Goal: Check status: Check status

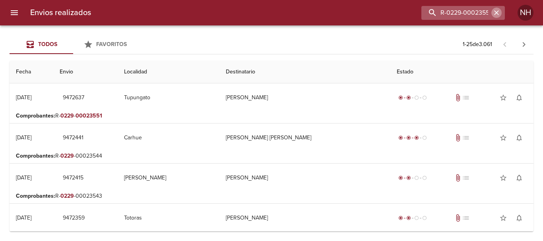
click at [495, 12] on icon "button" at bounding box center [496, 12] width 5 height 5
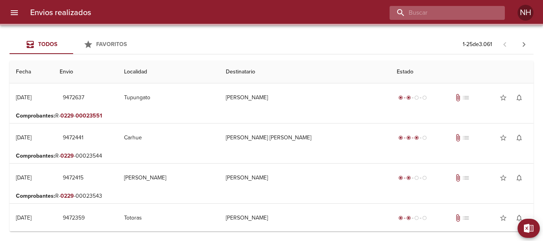
click at [482, 10] on input "buscar" at bounding box center [440, 13] width 102 height 14
paste input "R-0229-00023549"
type input "R-0229-00023549"
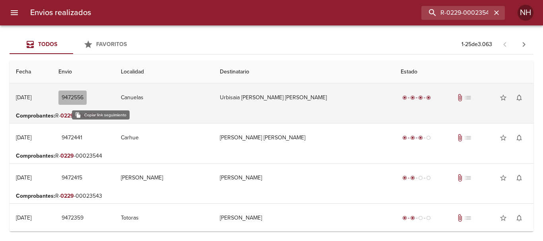
click at [83, 96] on span "9472556" at bounding box center [73, 98] width 22 height 10
click at [285, 101] on td "Urbisaia [PERSON_NAME] [PERSON_NAME]" at bounding box center [303, 97] width 181 height 29
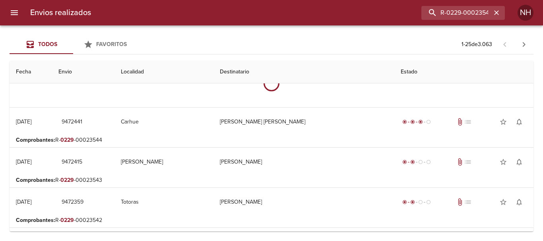
scroll to position [40, 0]
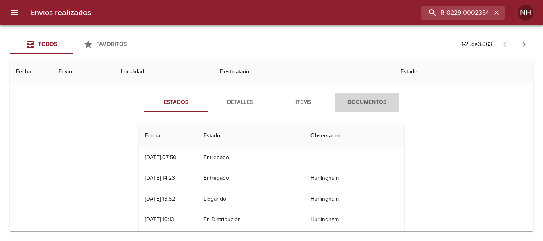
click at [364, 101] on span "Documentos" at bounding box center [367, 103] width 54 height 10
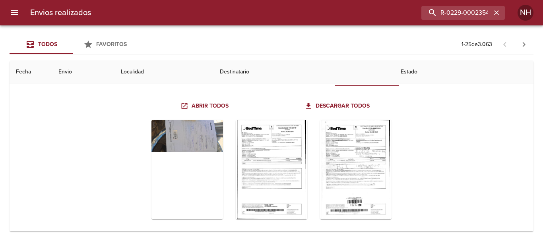
scroll to position [79, 0]
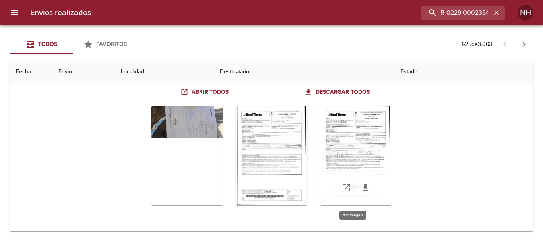
click at [363, 153] on div "Tabla de envíos del cliente" at bounding box center [356, 155] width 72 height 99
click at [363, 187] on icon "Tabla de envíos del cliente" at bounding box center [365, 187] width 6 height 7
